Goal: Browse casually: Explore the website without a specific task or goal

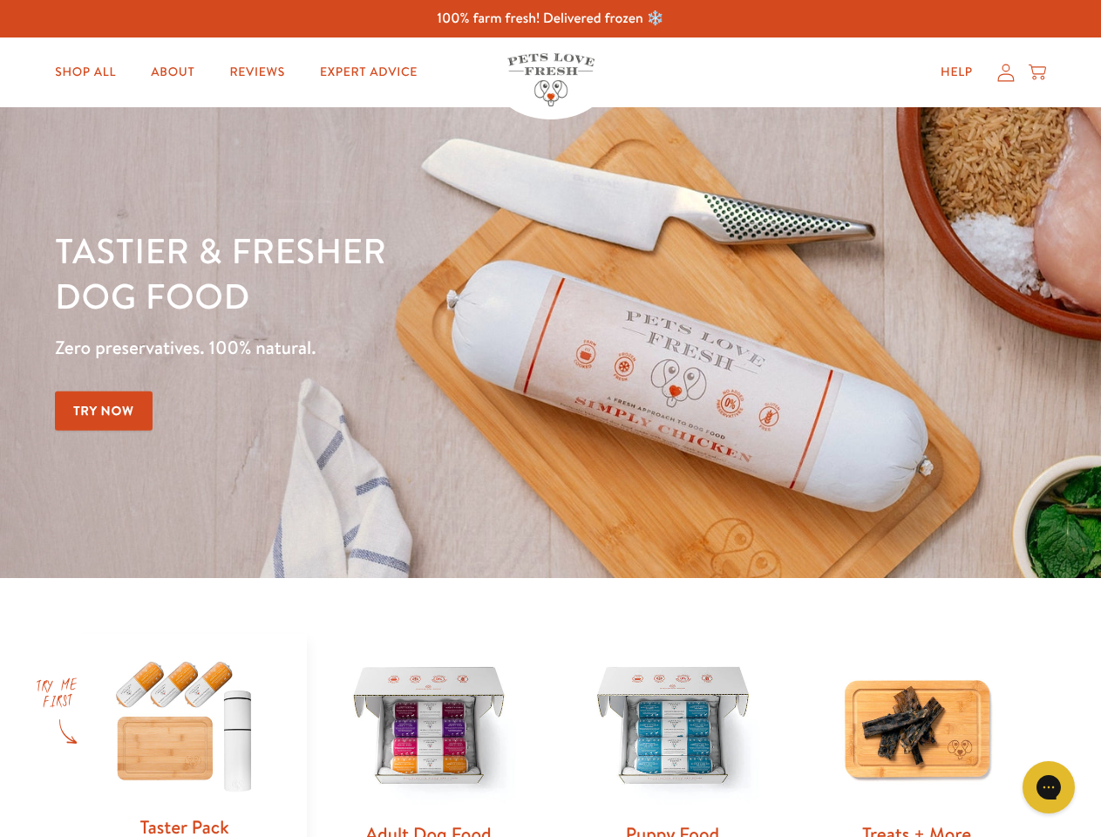
click at [550, 419] on div "Tastier & fresher dog food Zero preservatives. 100% natural. Try Now" at bounding box center [385, 343] width 661 height 230
click at [1049, 787] on icon "Gorgias live chat" at bounding box center [1048, 787] width 17 height 17
